Goal: Information Seeking & Learning: Learn about a topic

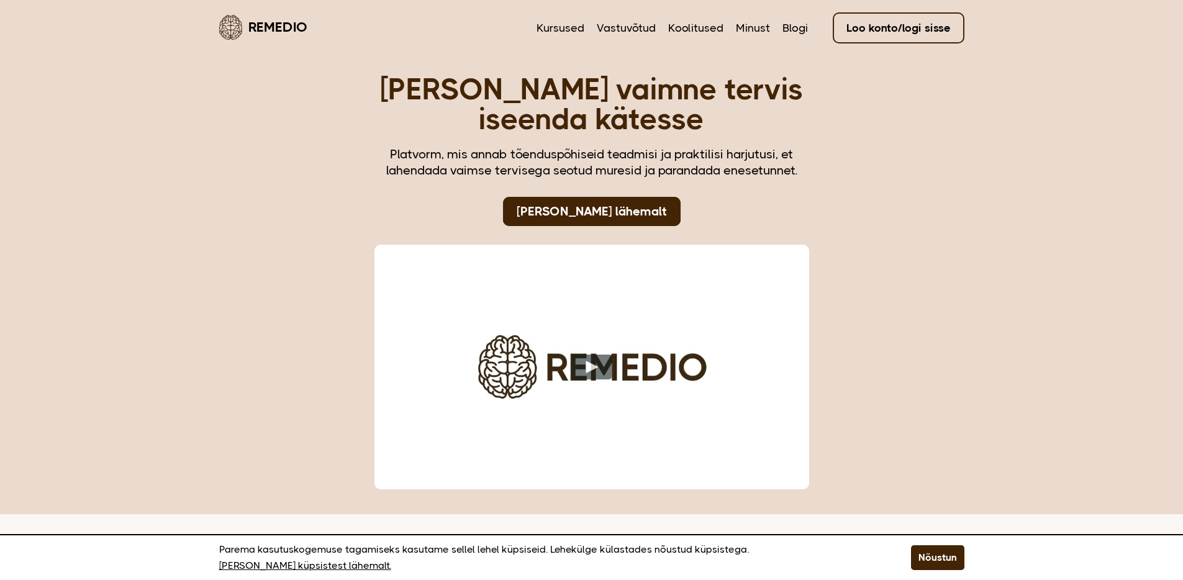
click at [890, 41] on link "Loo konto/logi sisse" at bounding box center [899, 27] width 132 height 31
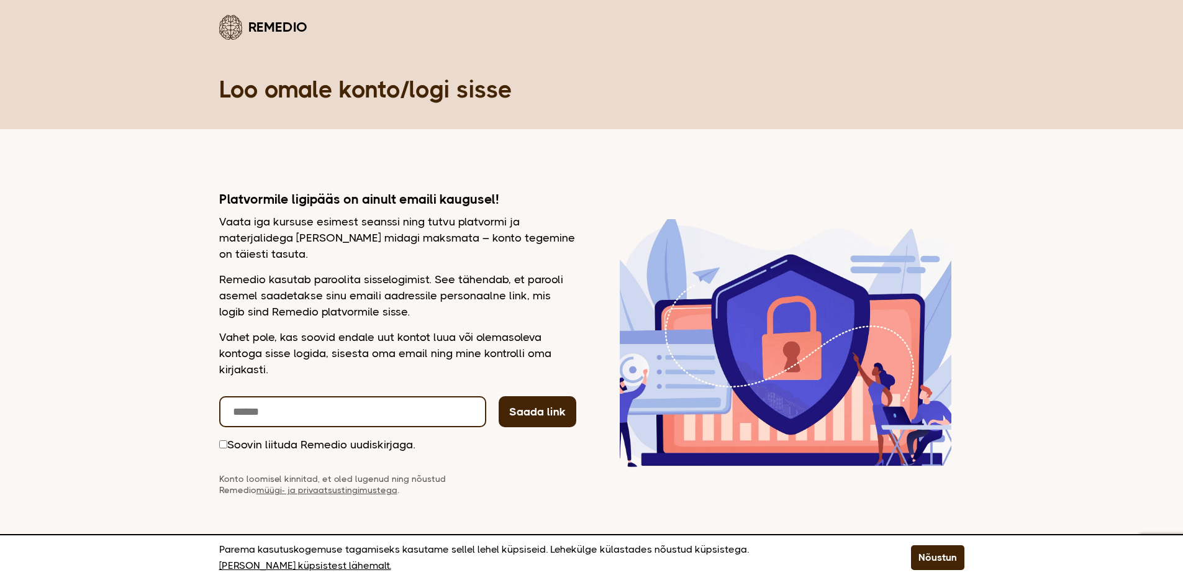
click at [409, 414] on input "email" at bounding box center [352, 411] width 267 height 31
type input "**********"
click at [499, 396] on button "Saada link" at bounding box center [538, 411] width 78 height 31
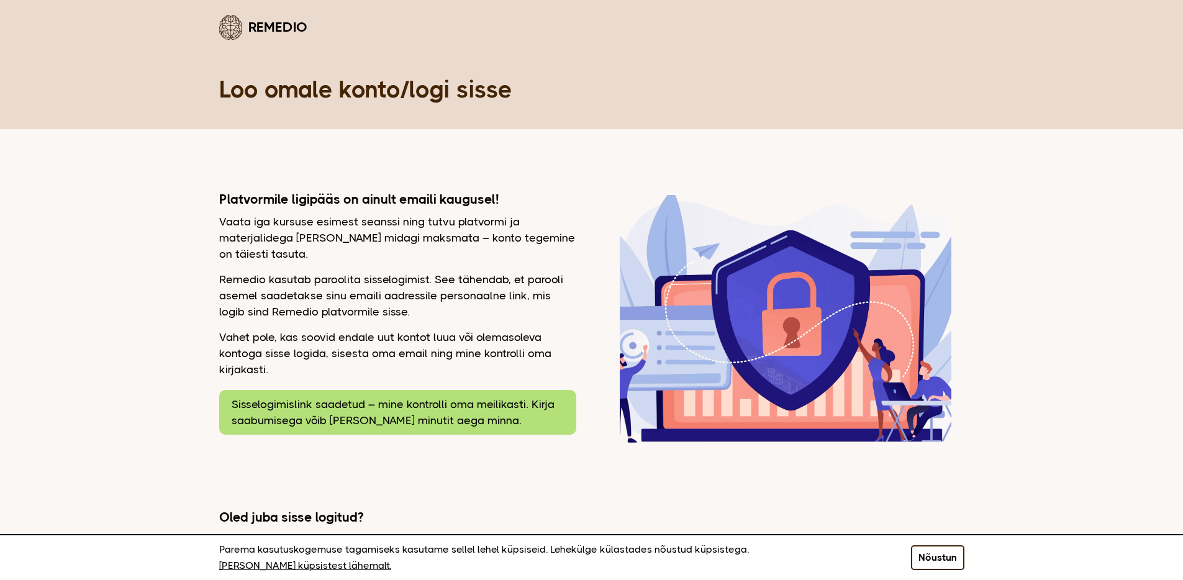
click at [946, 552] on button "Nõustun" at bounding box center [937, 557] width 53 height 25
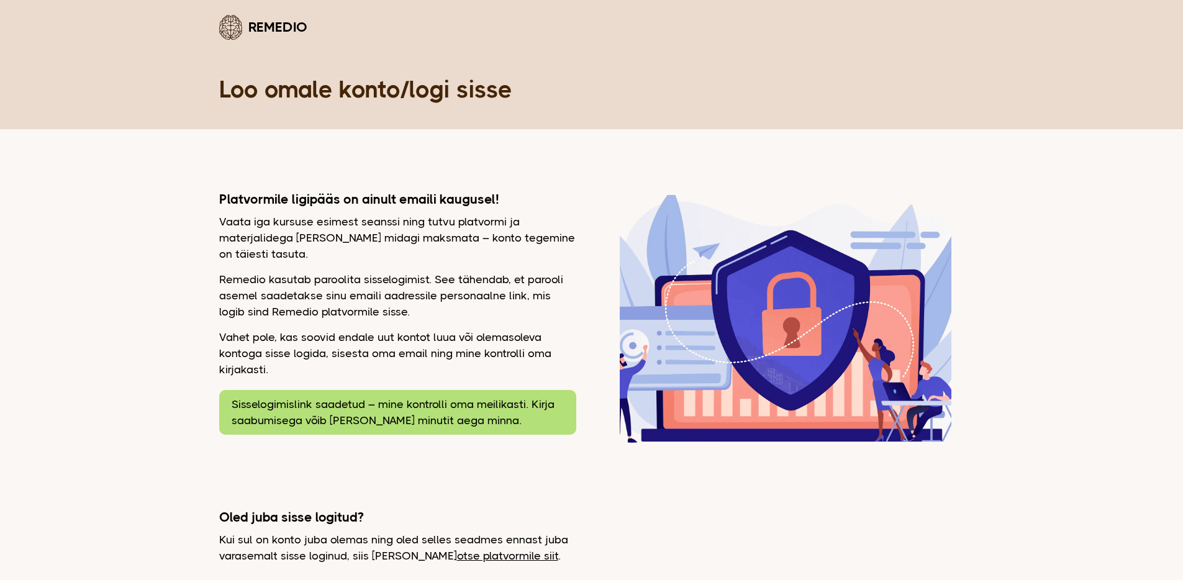
click at [248, 22] on link "Remedio" at bounding box center [263, 26] width 88 height 29
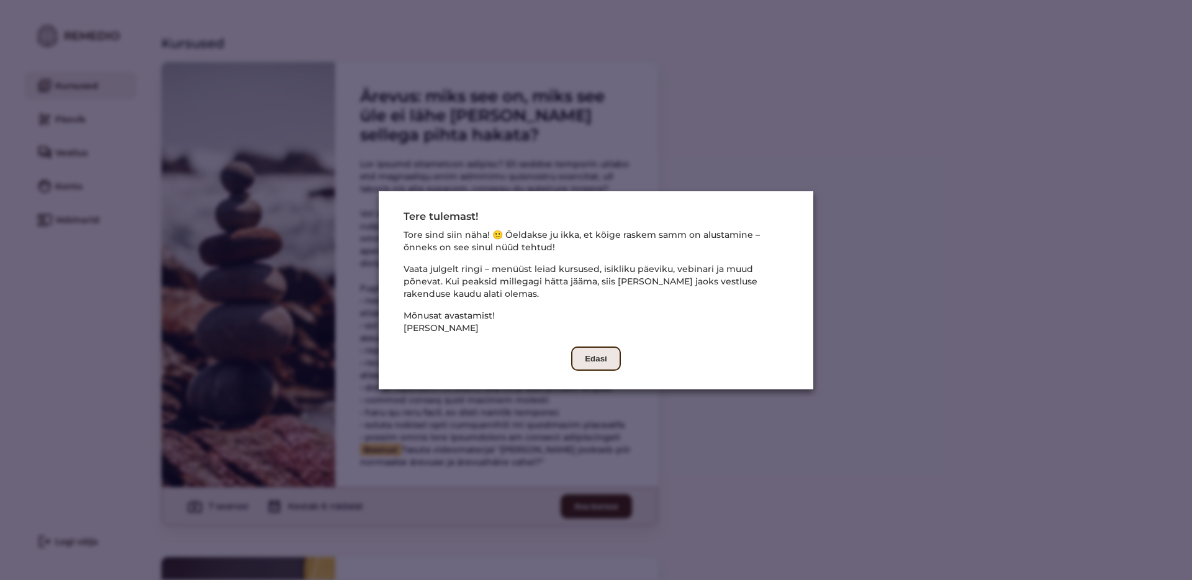
click at [594, 358] on button "Edasi" at bounding box center [596, 358] width 50 height 24
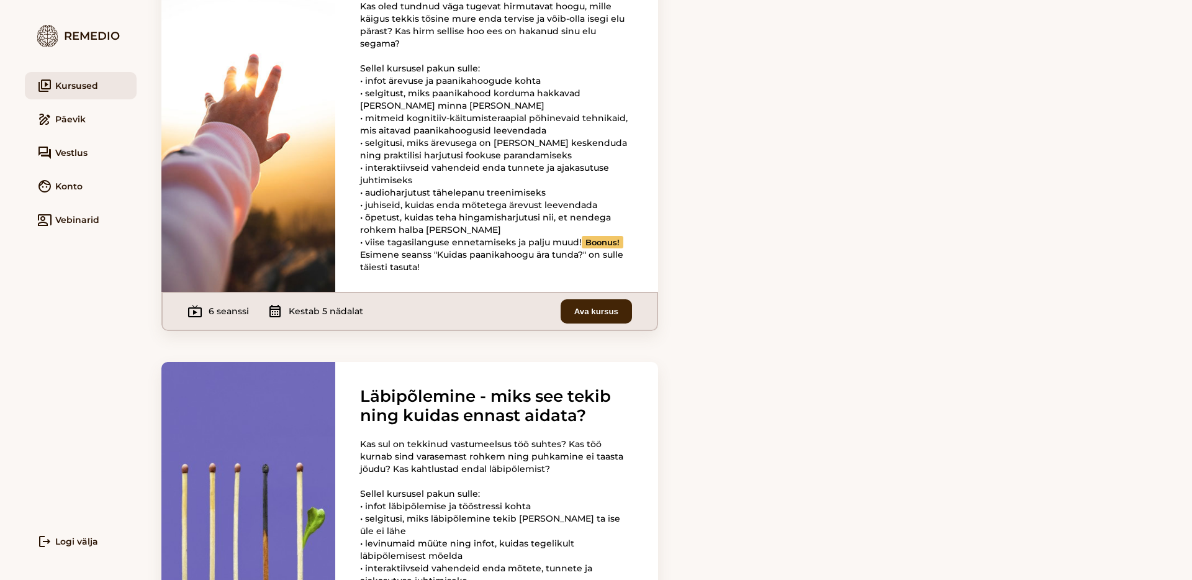
scroll to position [1366, 0]
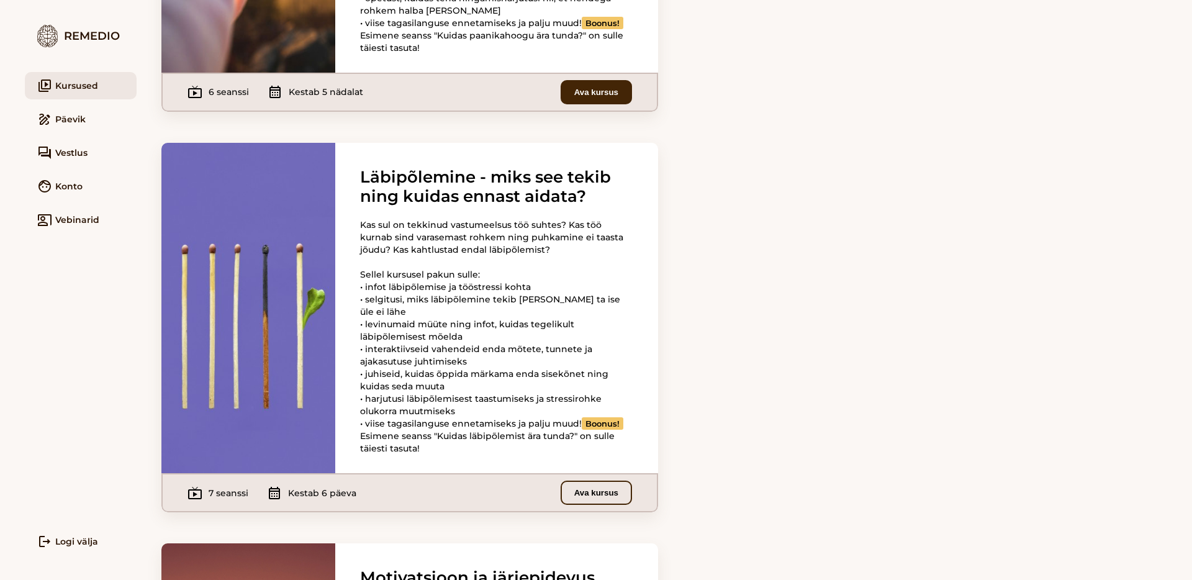
click at [581, 505] on button "Ava kursus" at bounding box center [596, 493] width 71 height 24
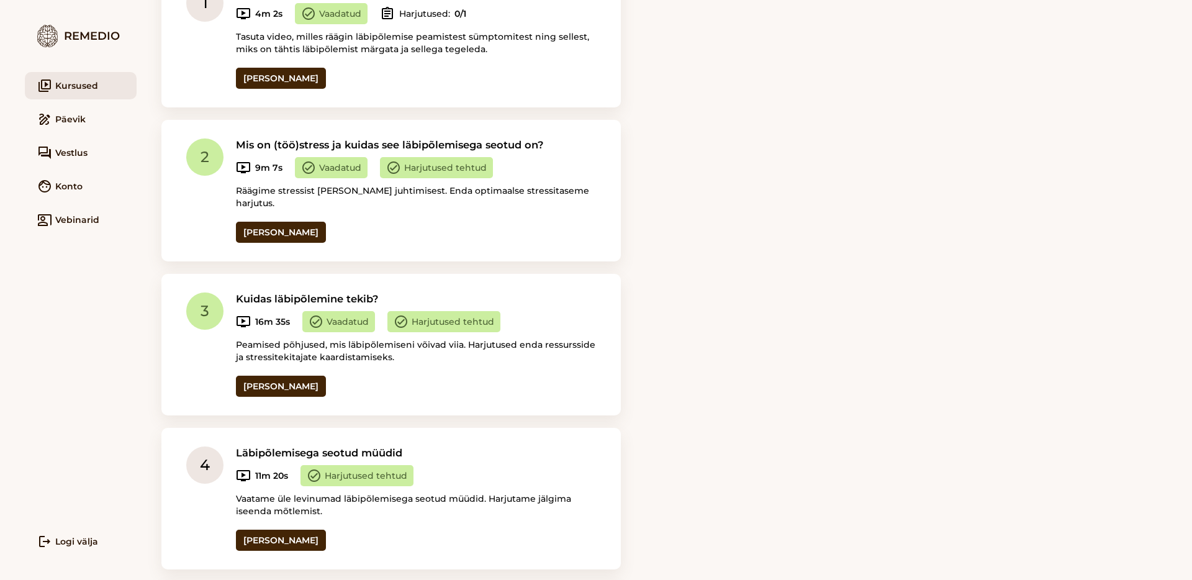
scroll to position [547, 0]
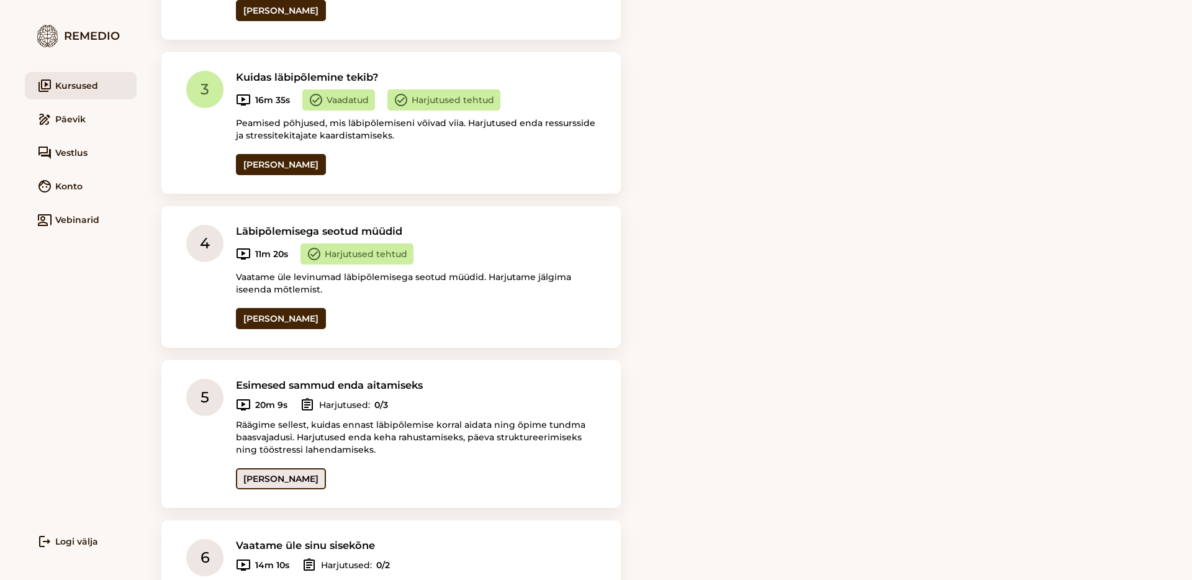
click at [272, 469] on link "Ava seanss" at bounding box center [281, 478] width 90 height 21
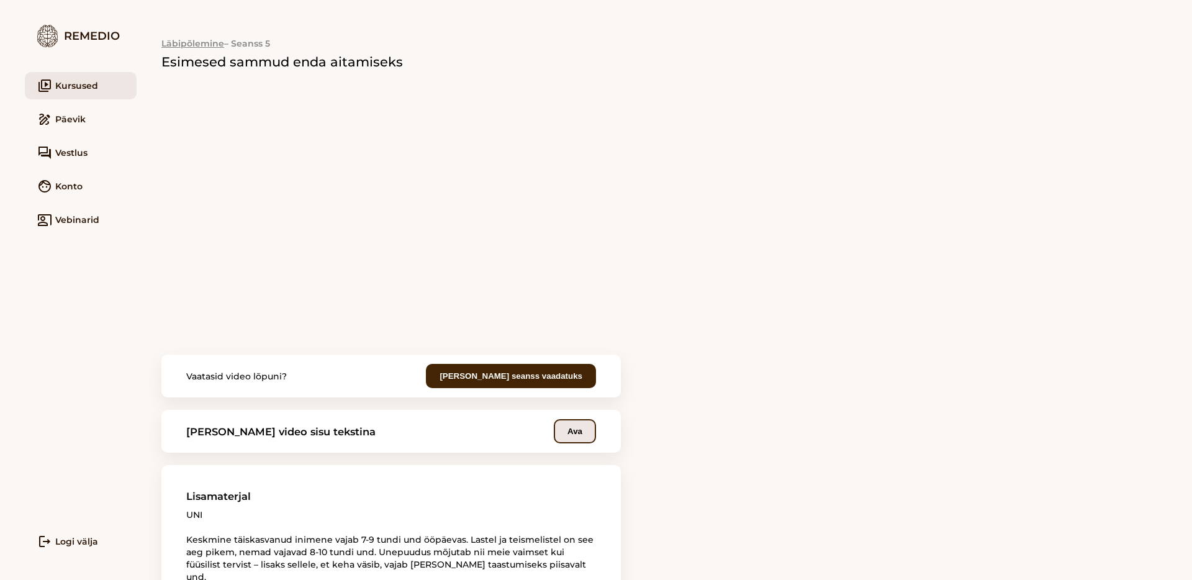
click at [568, 428] on button "Ava" at bounding box center [575, 431] width 42 height 24
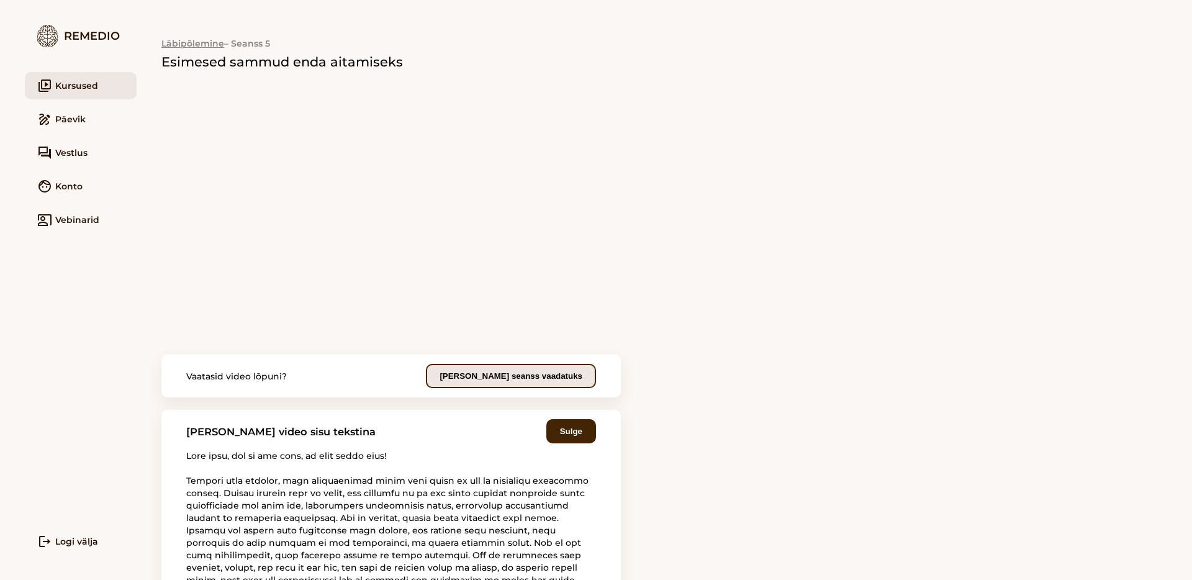
click at [543, 382] on button "Märgi seanss vaadatuks" at bounding box center [511, 376] width 170 height 24
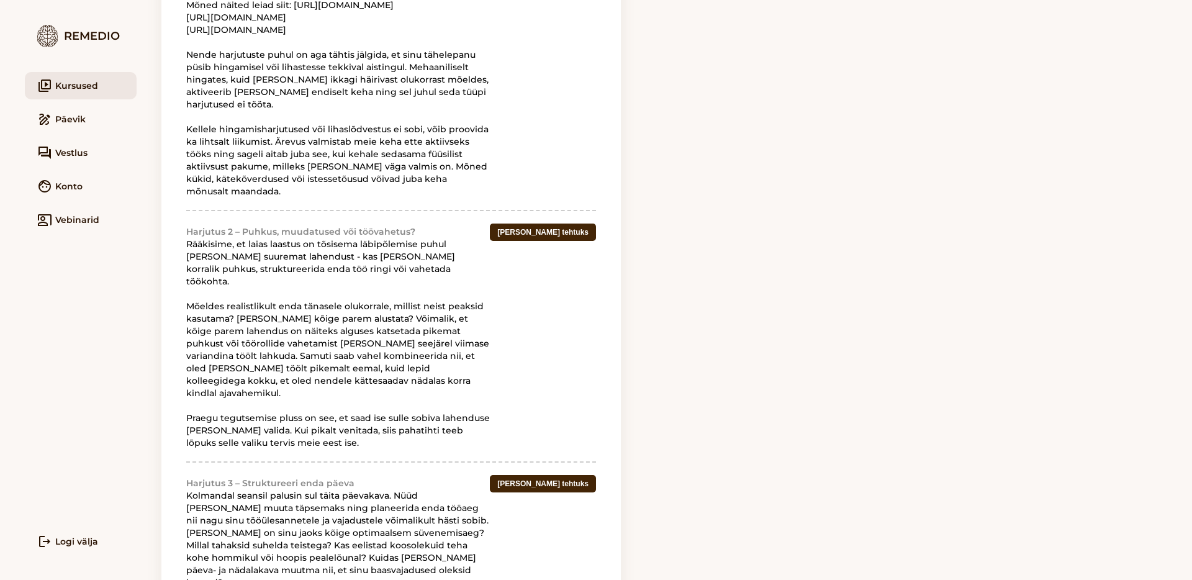
scroll to position [3483, 0]
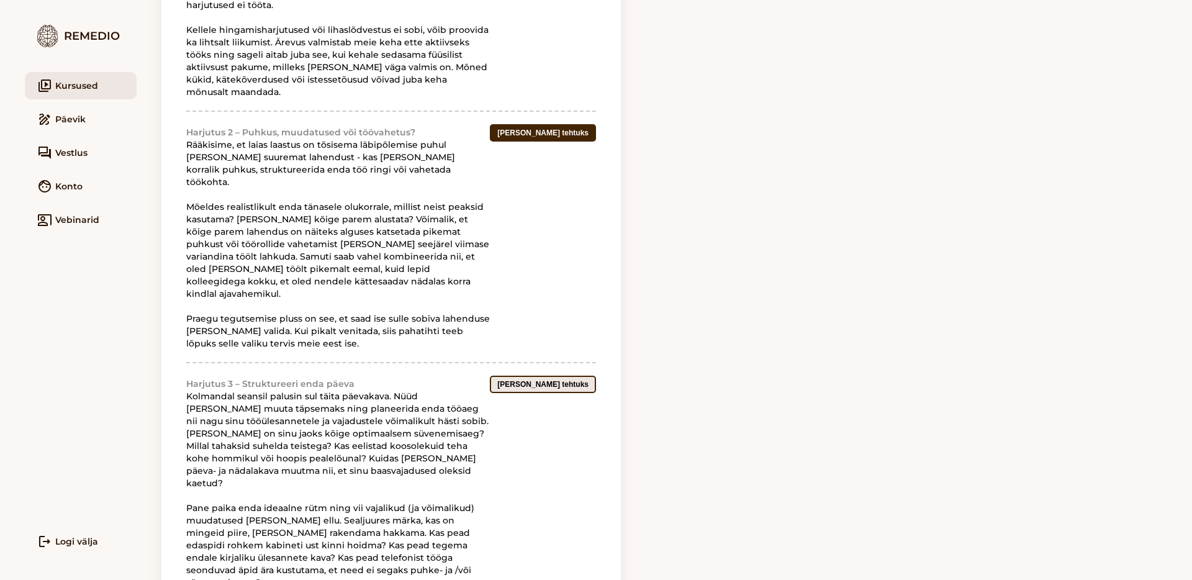
click at [578, 376] on button "Märgi tehtuks" at bounding box center [543, 384] width 106 height 17
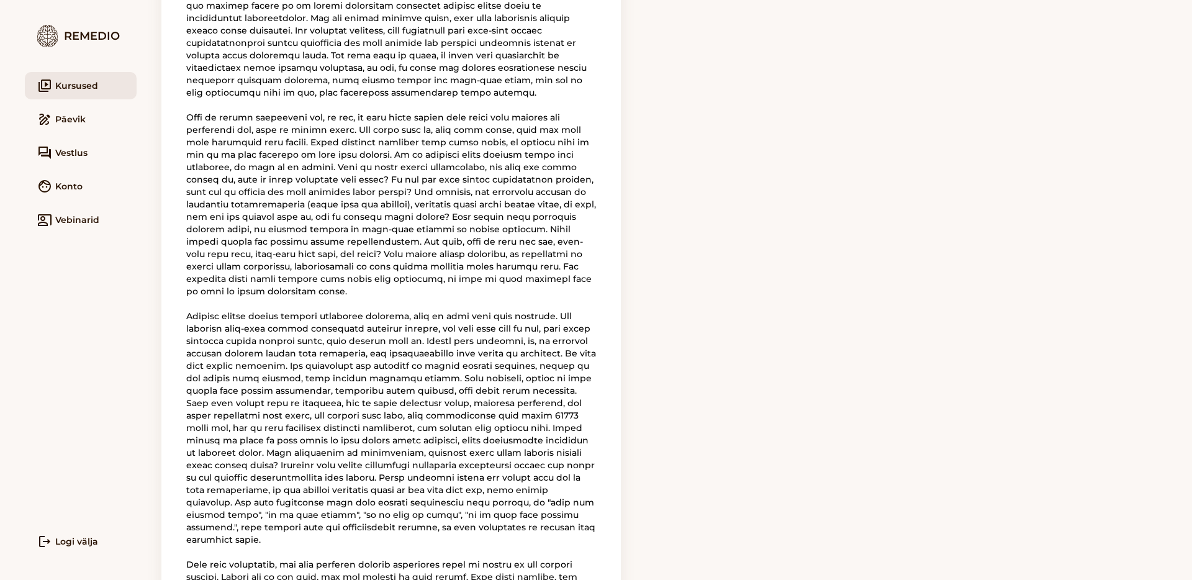
scroll to position [1257, 0]
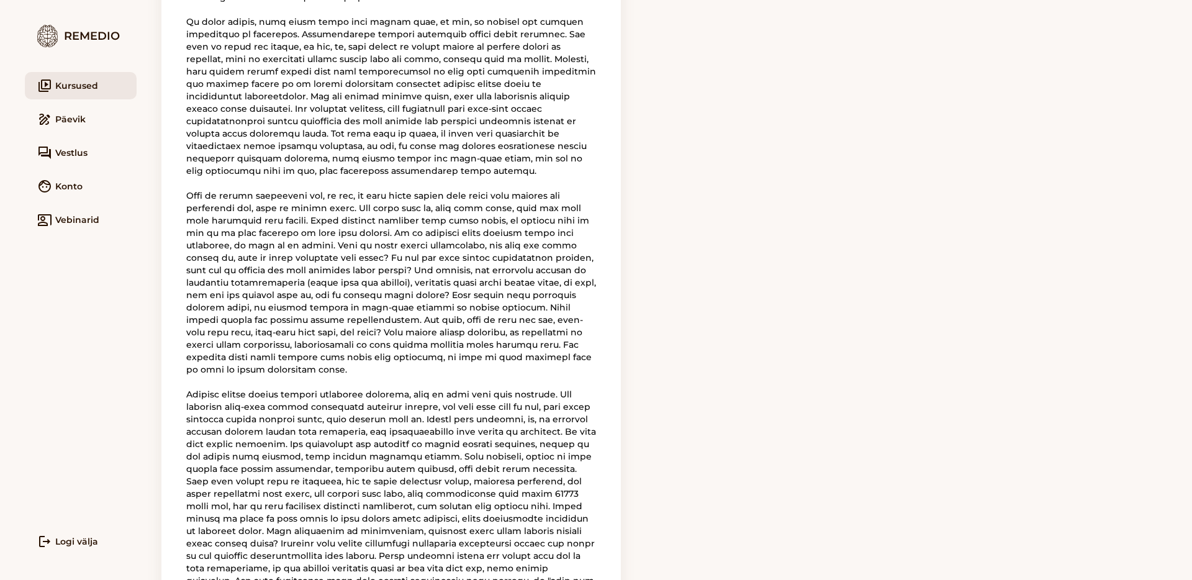
drag, startPoint x: 370, startPoint y: 136, endPoint x: 367, endPoint y: 120, distance: 16.4
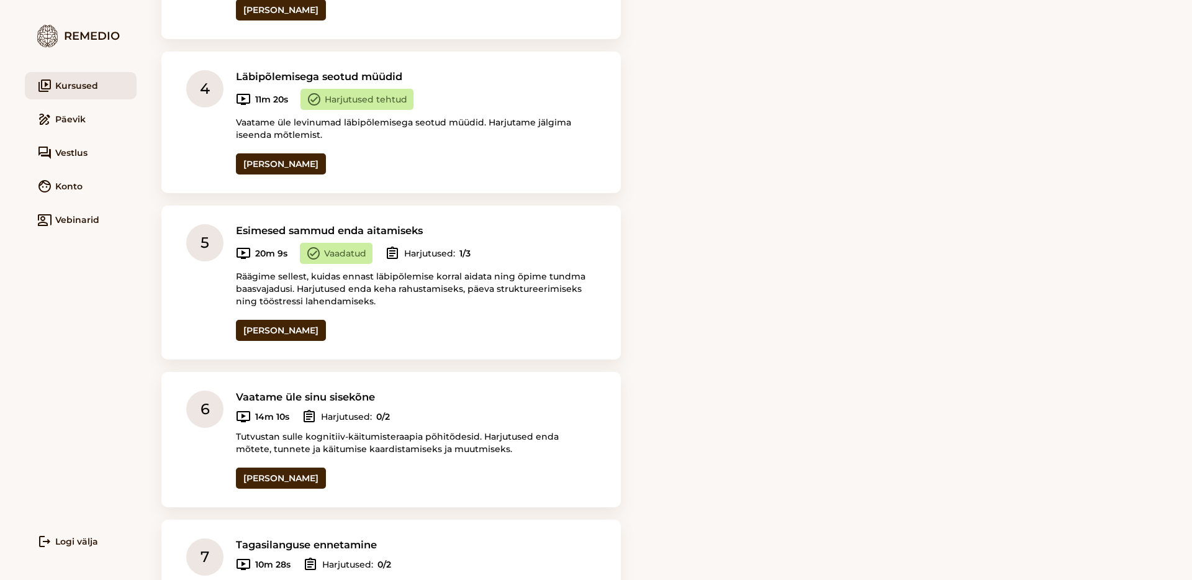
scroll to position [814, 0]
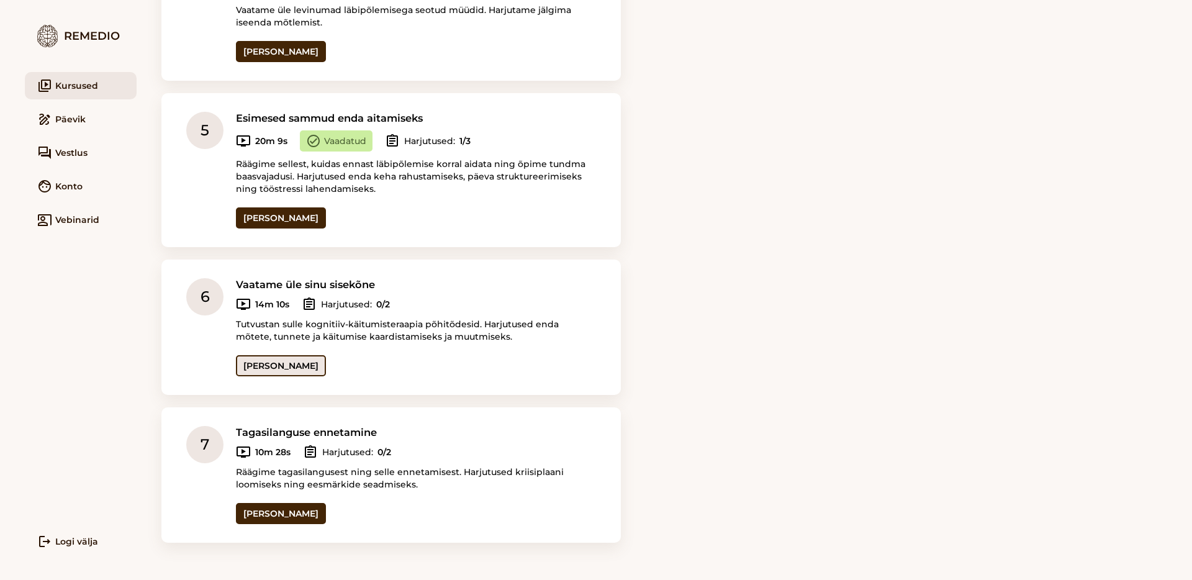
click at [284, 357] on link "Ava seanss" at bounding box center [281, 365] width 90 height 21
